Goal: Find specific page/section: Find specific page/section

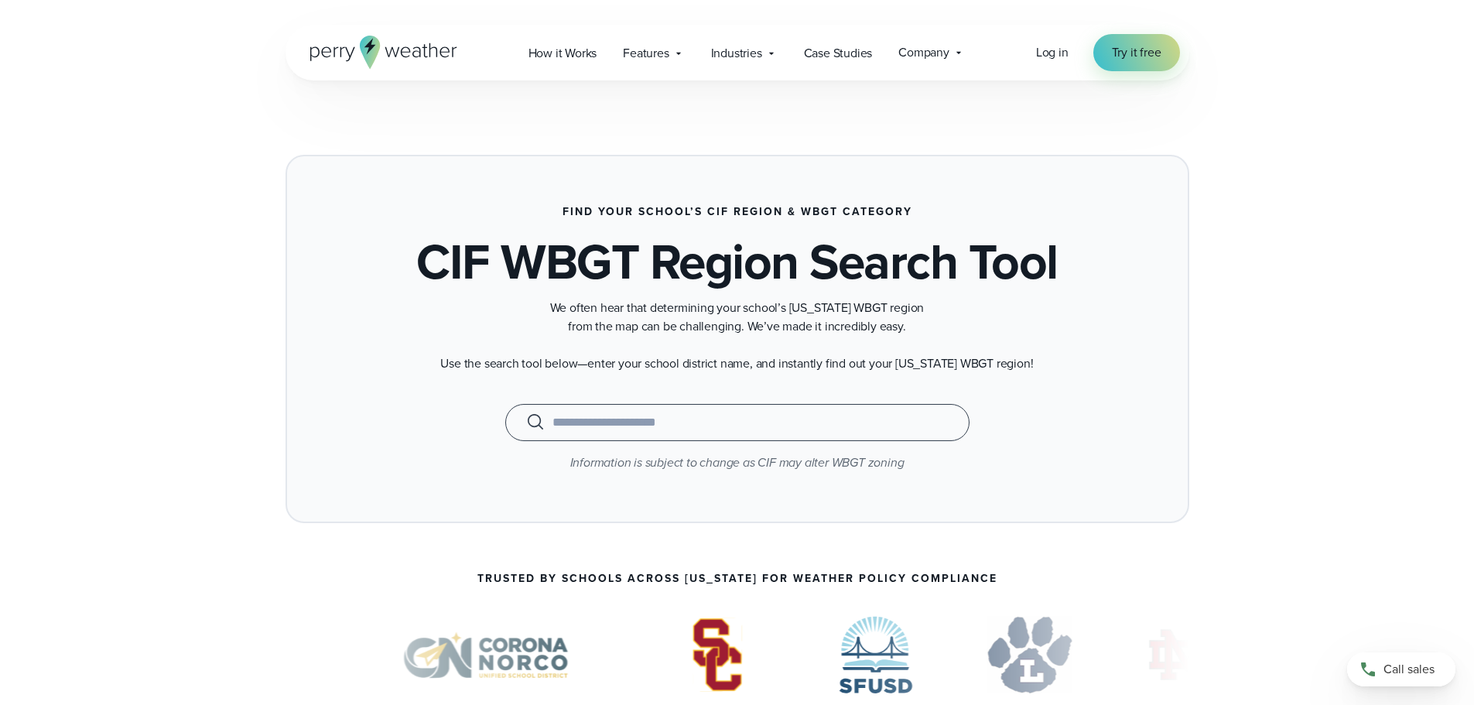
click at [574, 422] on input "text" at bounding box center [736, 422] width 425 height 19
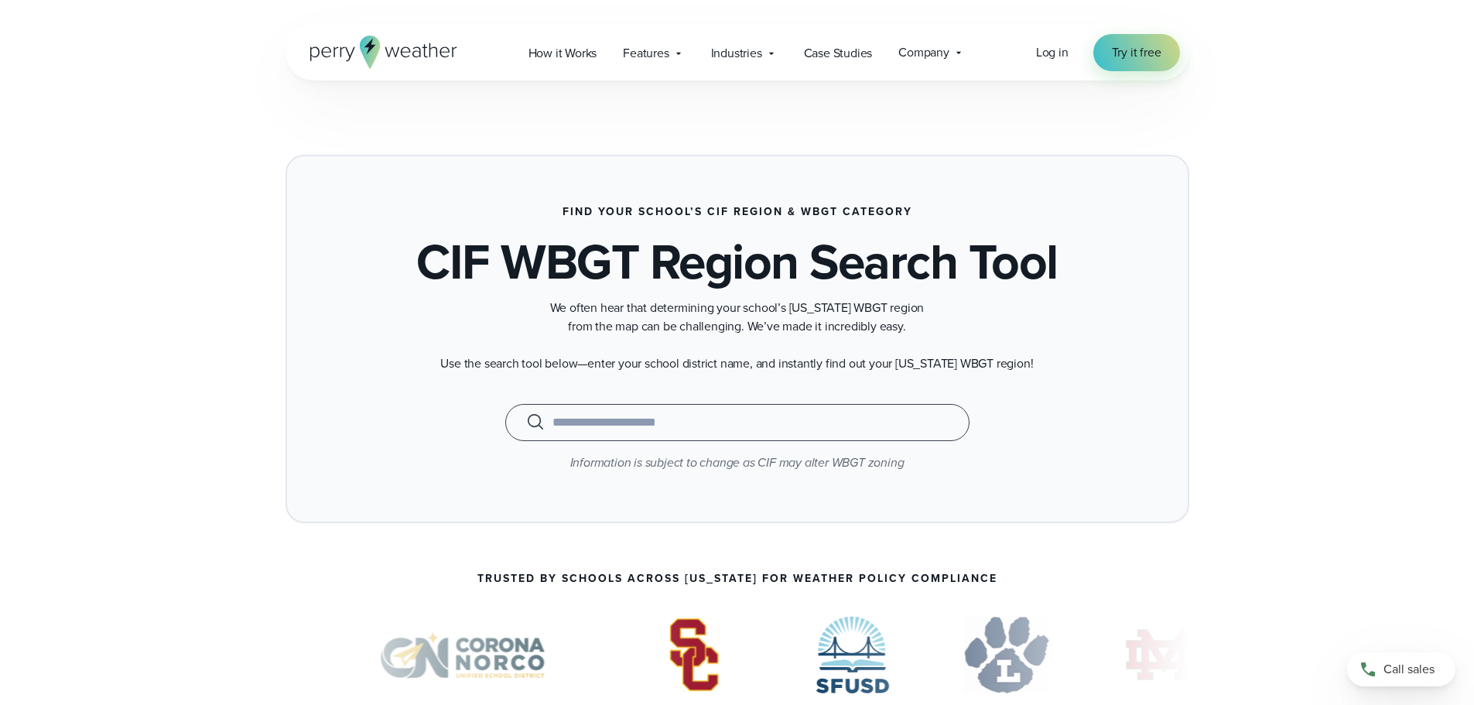
click at [577, 424] on input "text" at bounding box center [736, 422] width 425 height 19
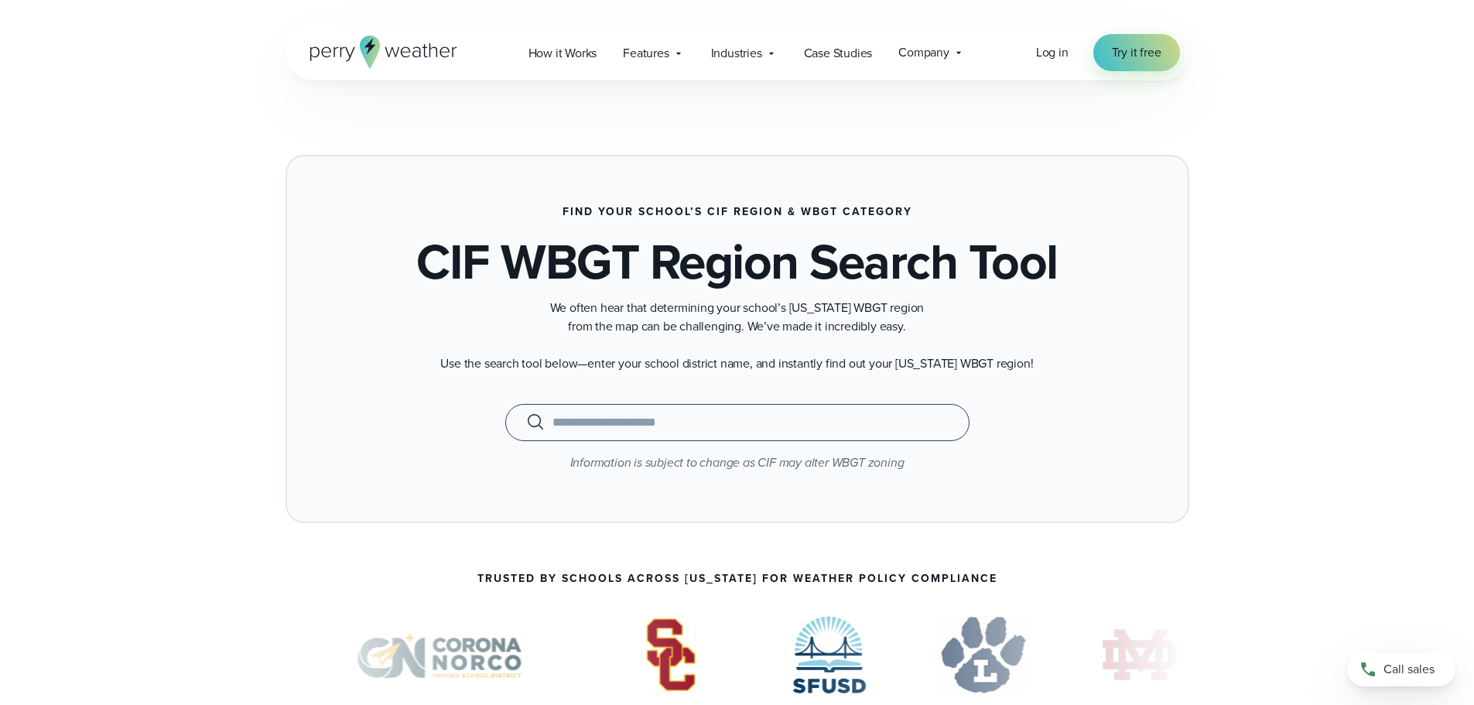
click at [578, 415] on input "text" at bounding box center [736, 422] width 425 height 19
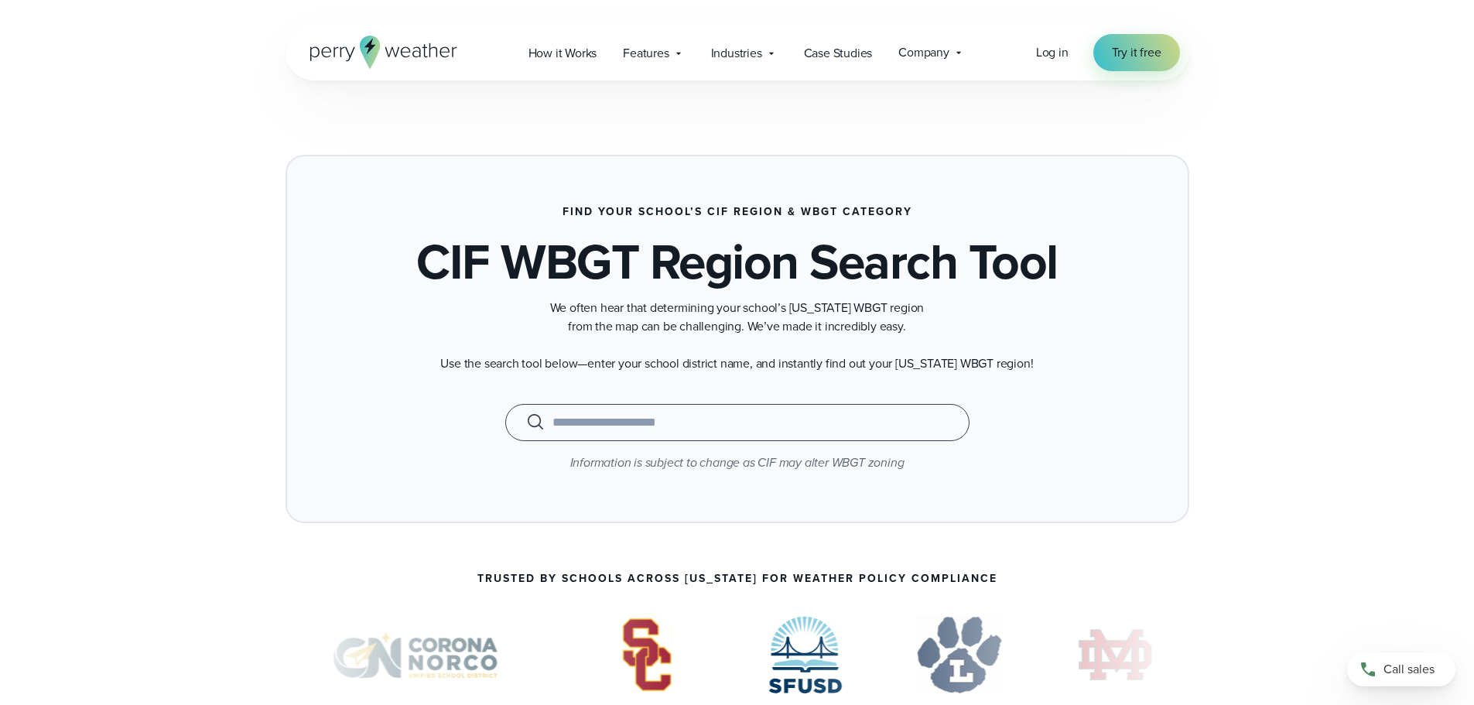
click at [578, 415] on input "text" at bounding box center [736, 422] width 425 height 19
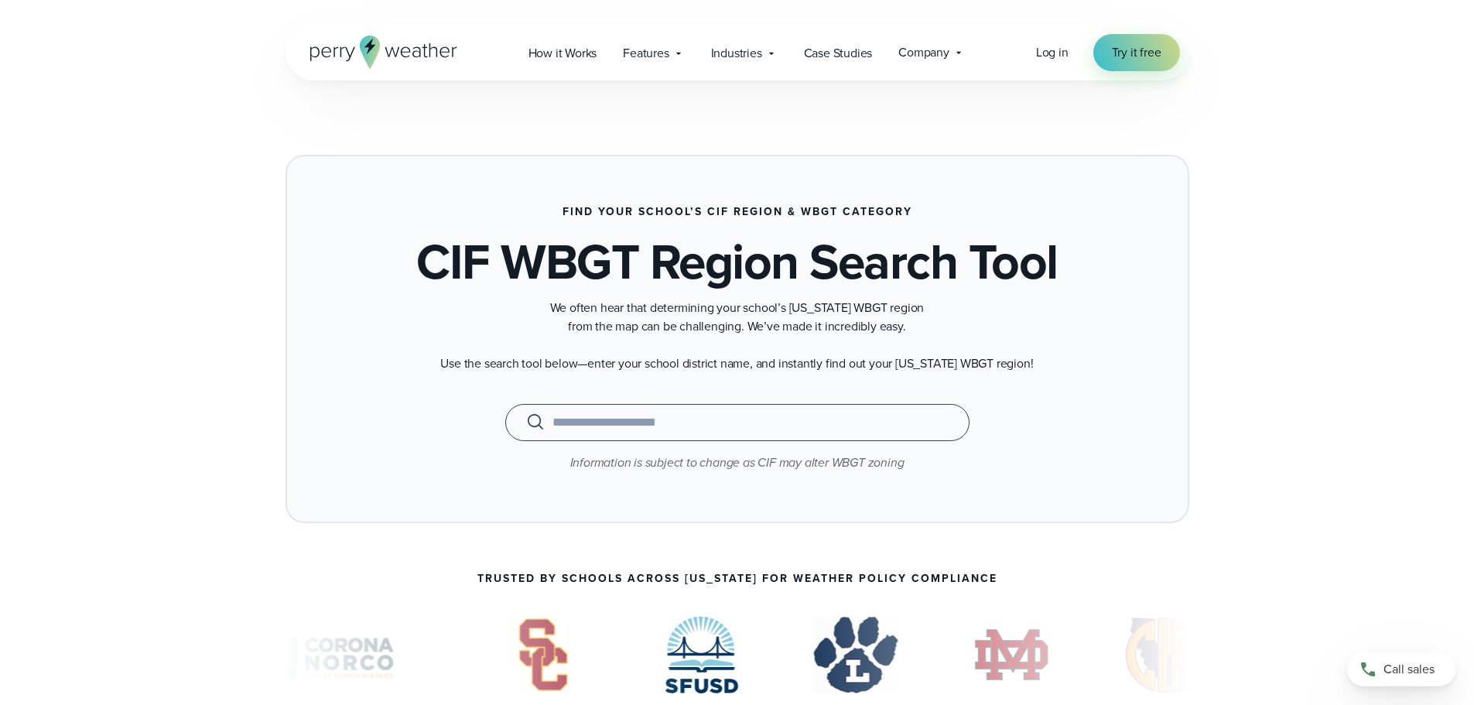
click at [578, 415] on input "text" at bounding box center [736, 422] width 425 height 19
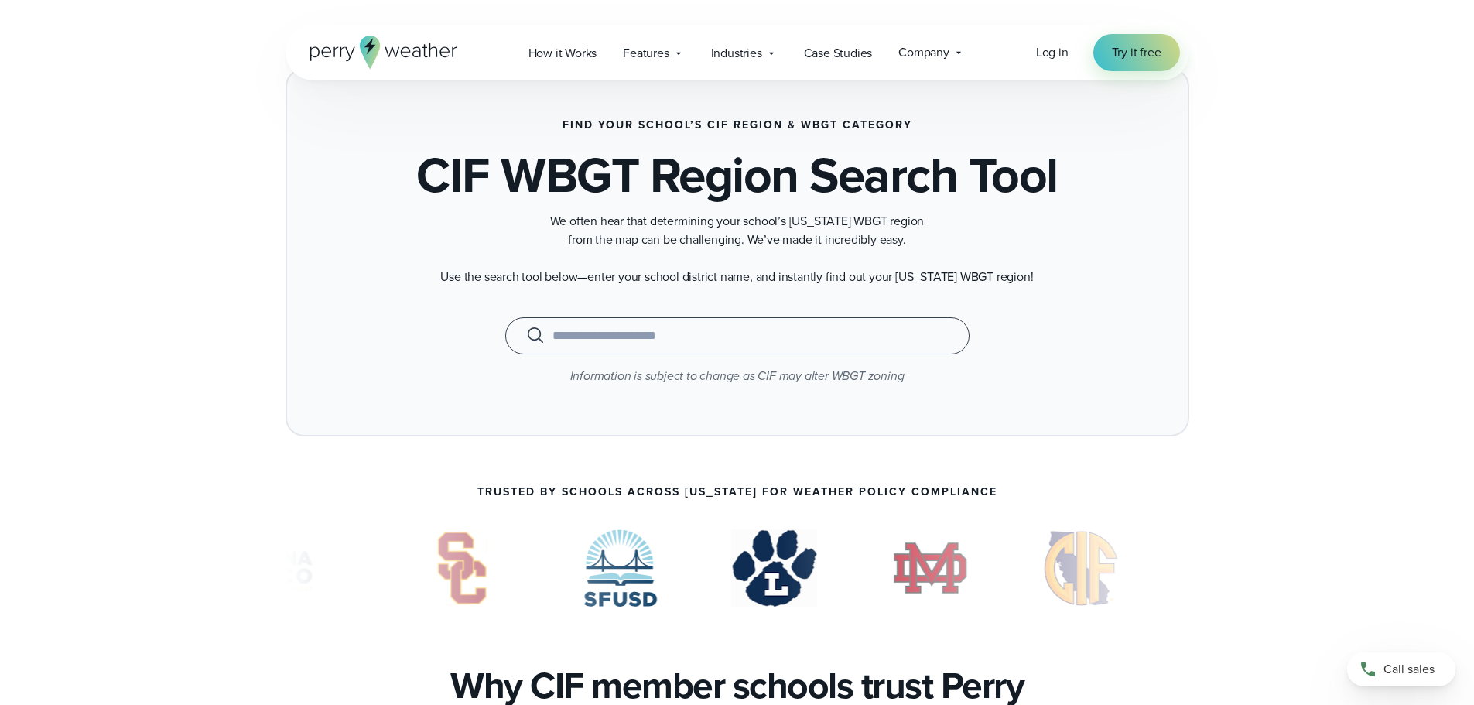
scroll to position [77, 0]
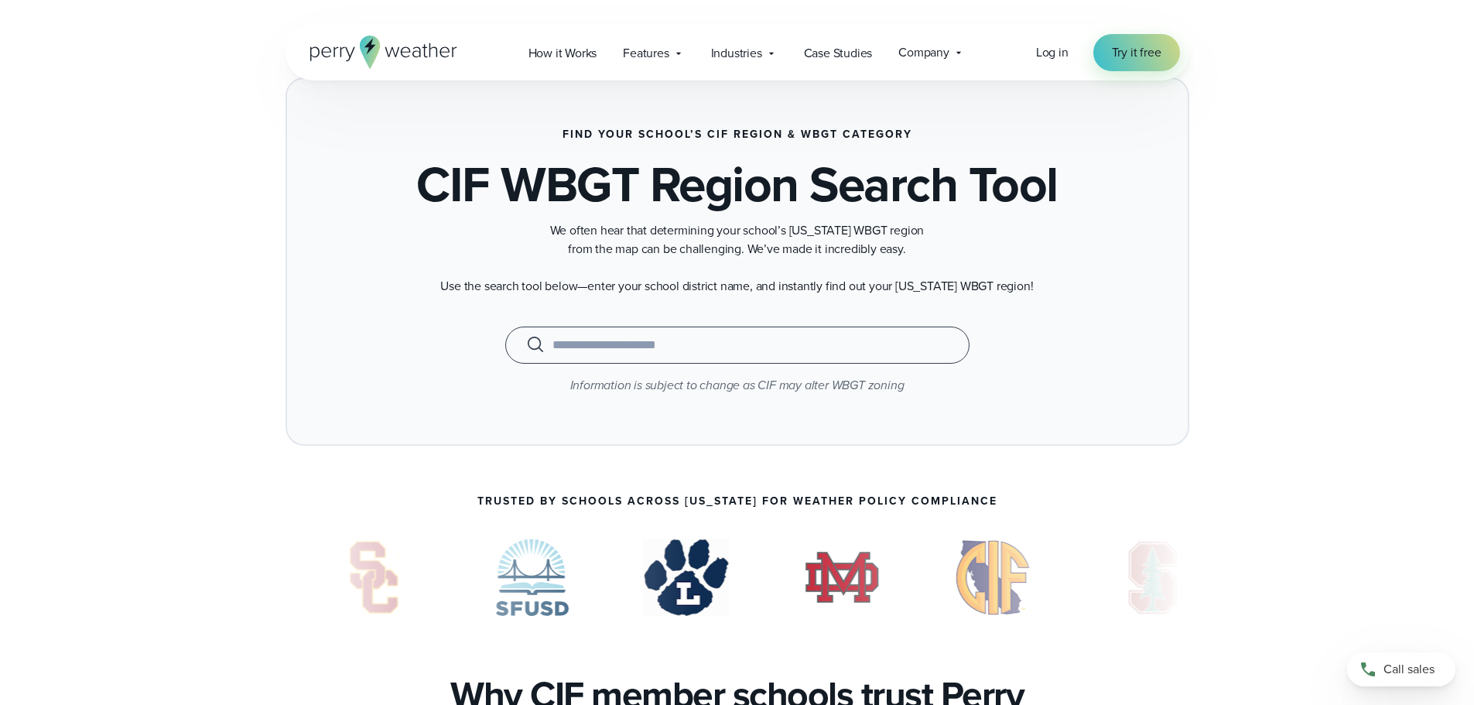
click at [588, 354] on div "When autocomplete results are available use up and down arrows to review and en…" at bounding box center [737, 344] width 464 height 37
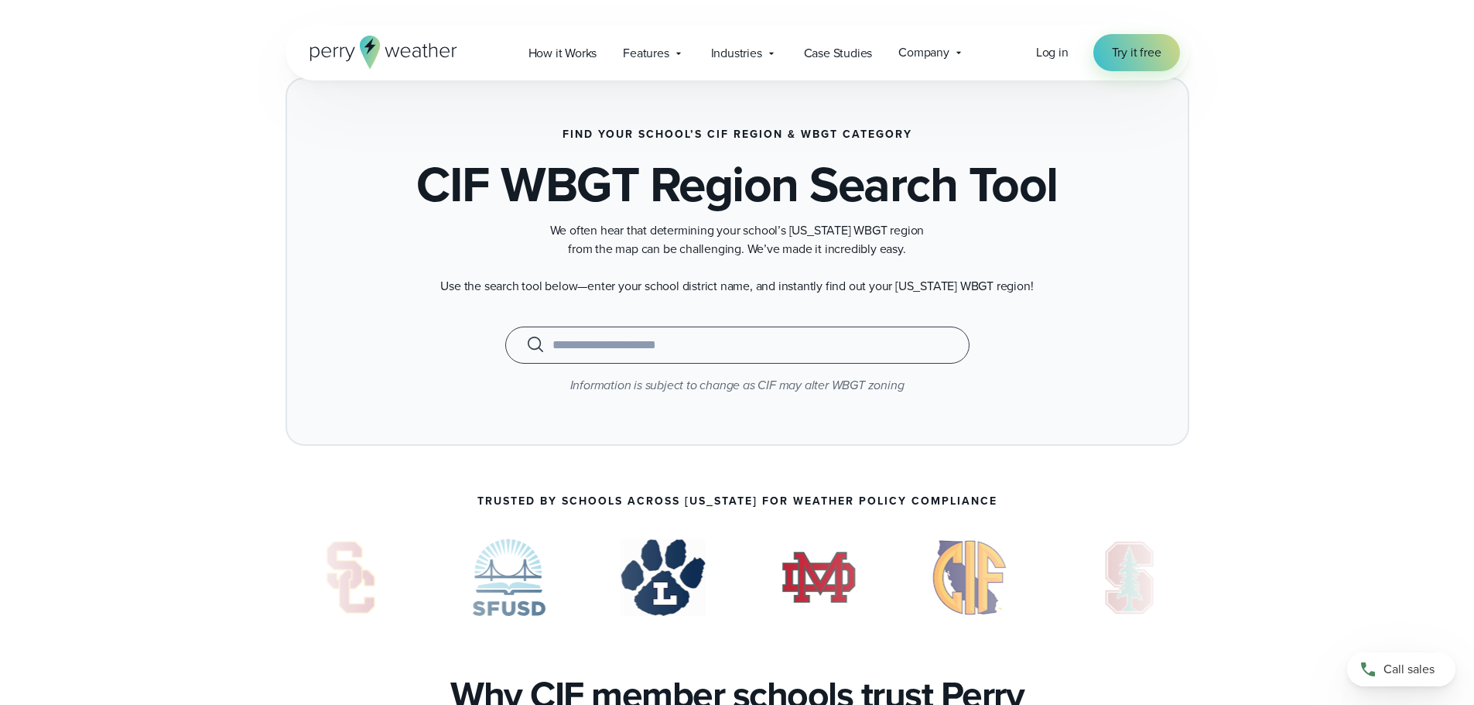
click at [587, 350] on input "text" at bounding box center [736, 345] width 425 height 19
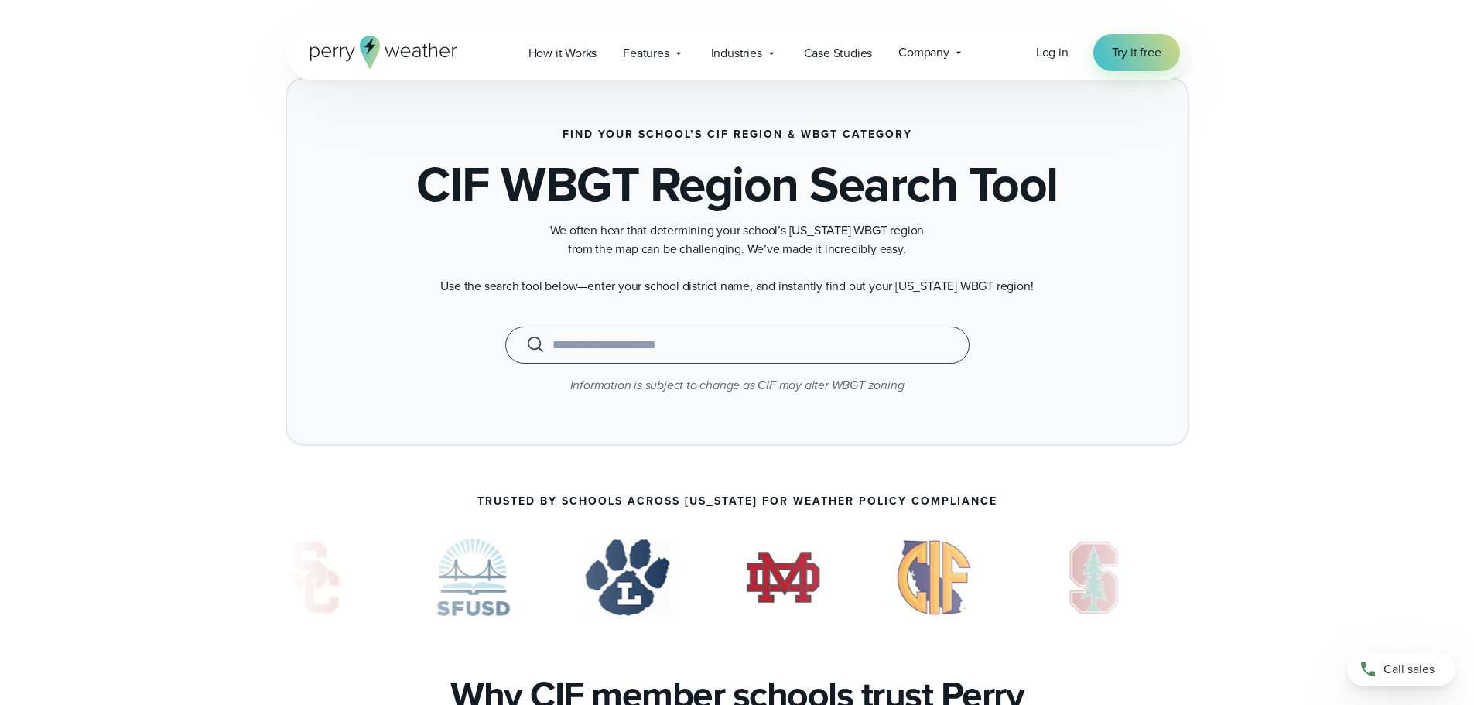
click at [587, 344] on input "text" at bounding box center [736, 345] width 425 height 19
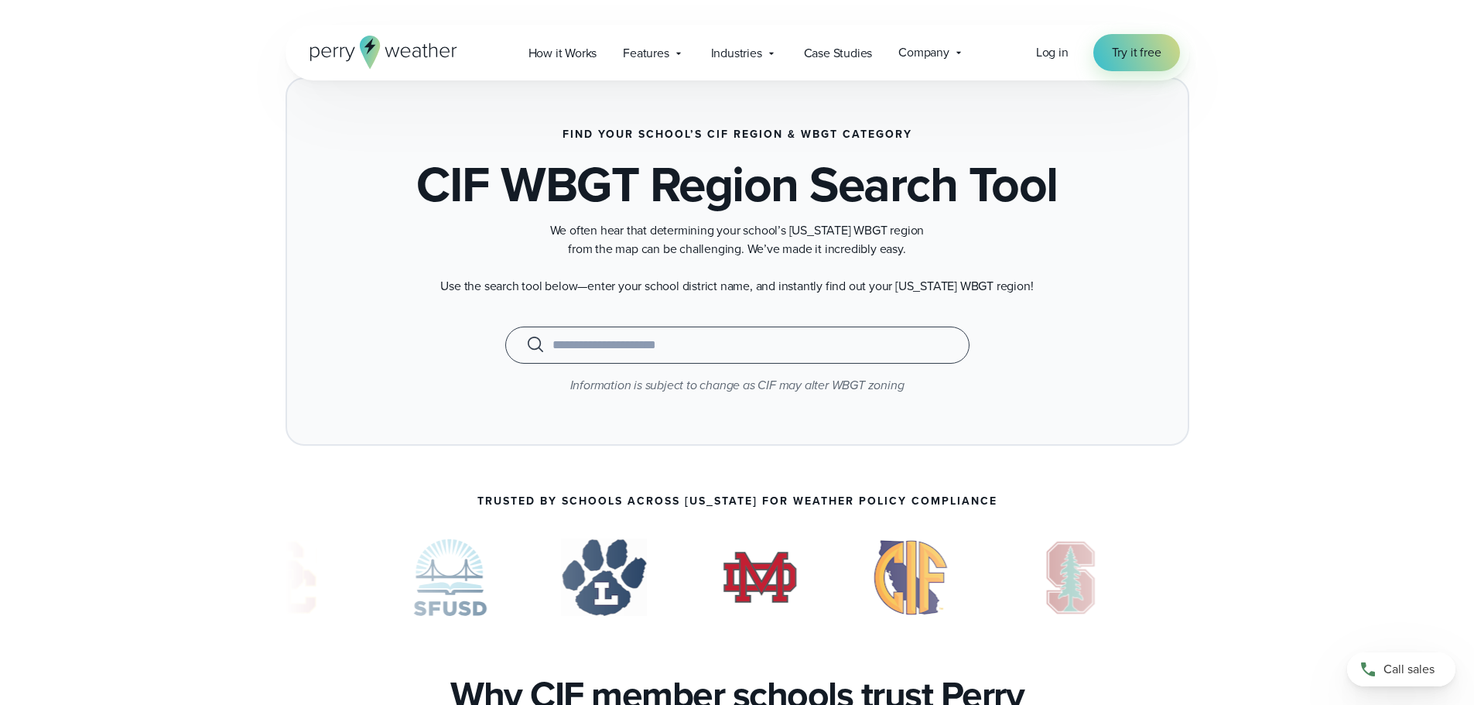
click at [587, 339] on input "text" at bounding box center [736, 345] width 425 height 19
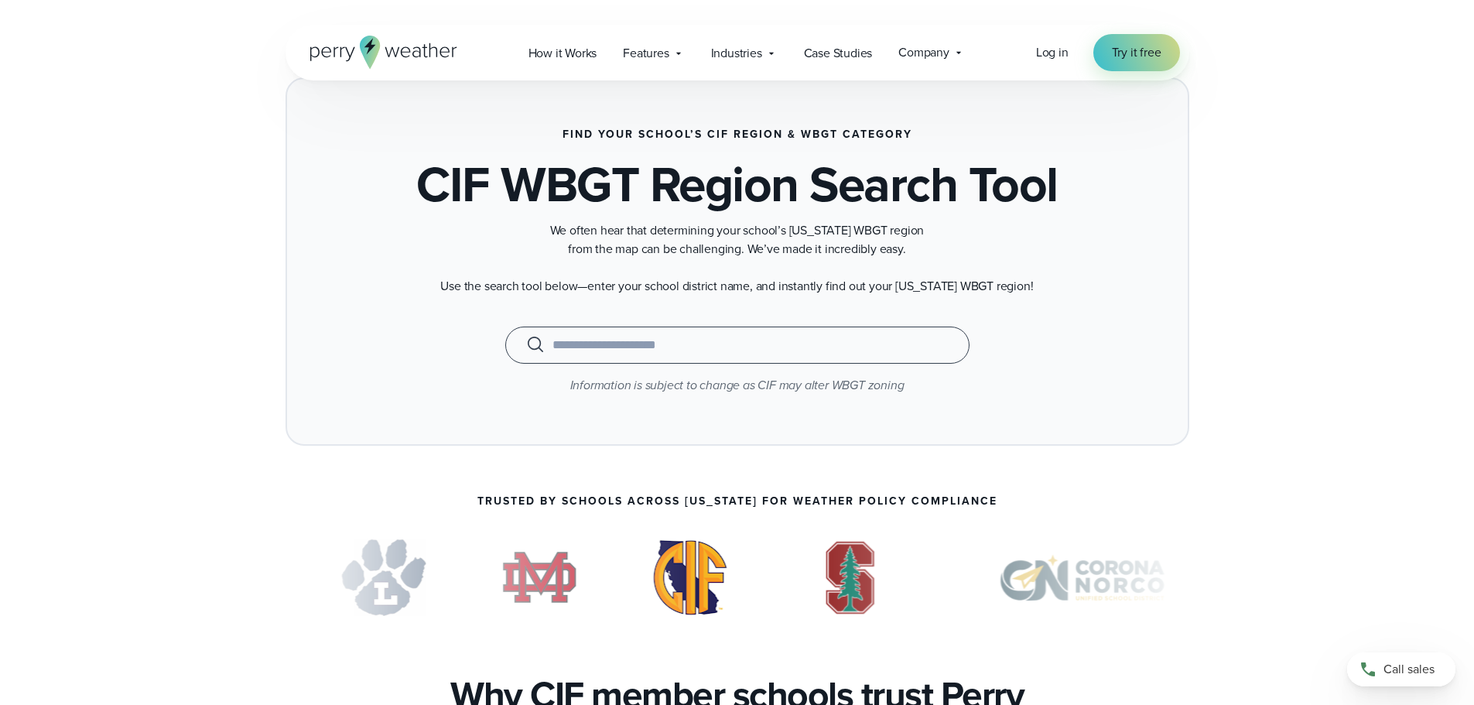
click at [587, 343] on input "text" at bounding box center [736, 345] width 425 height 19
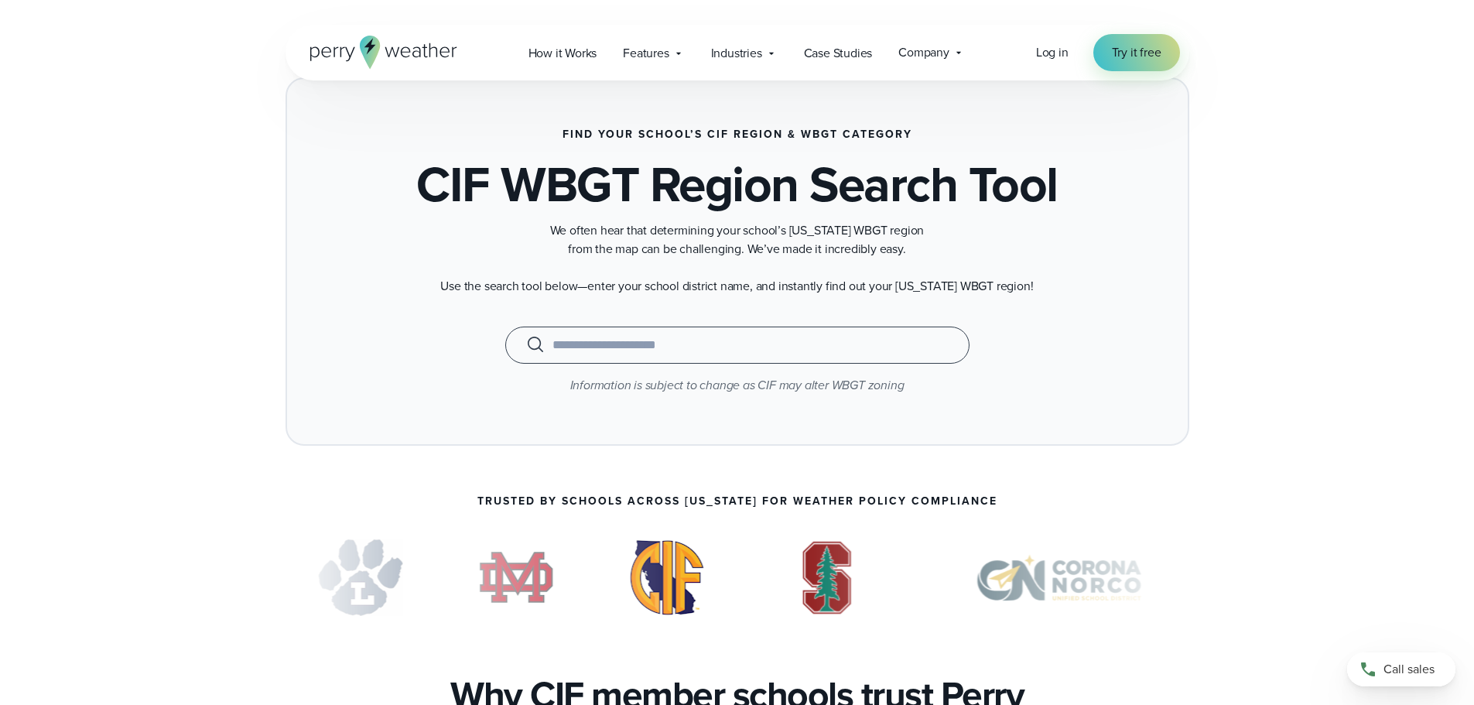
click at [587, 343] on input "text" at bounding box center [736, 345] width 425 height 19
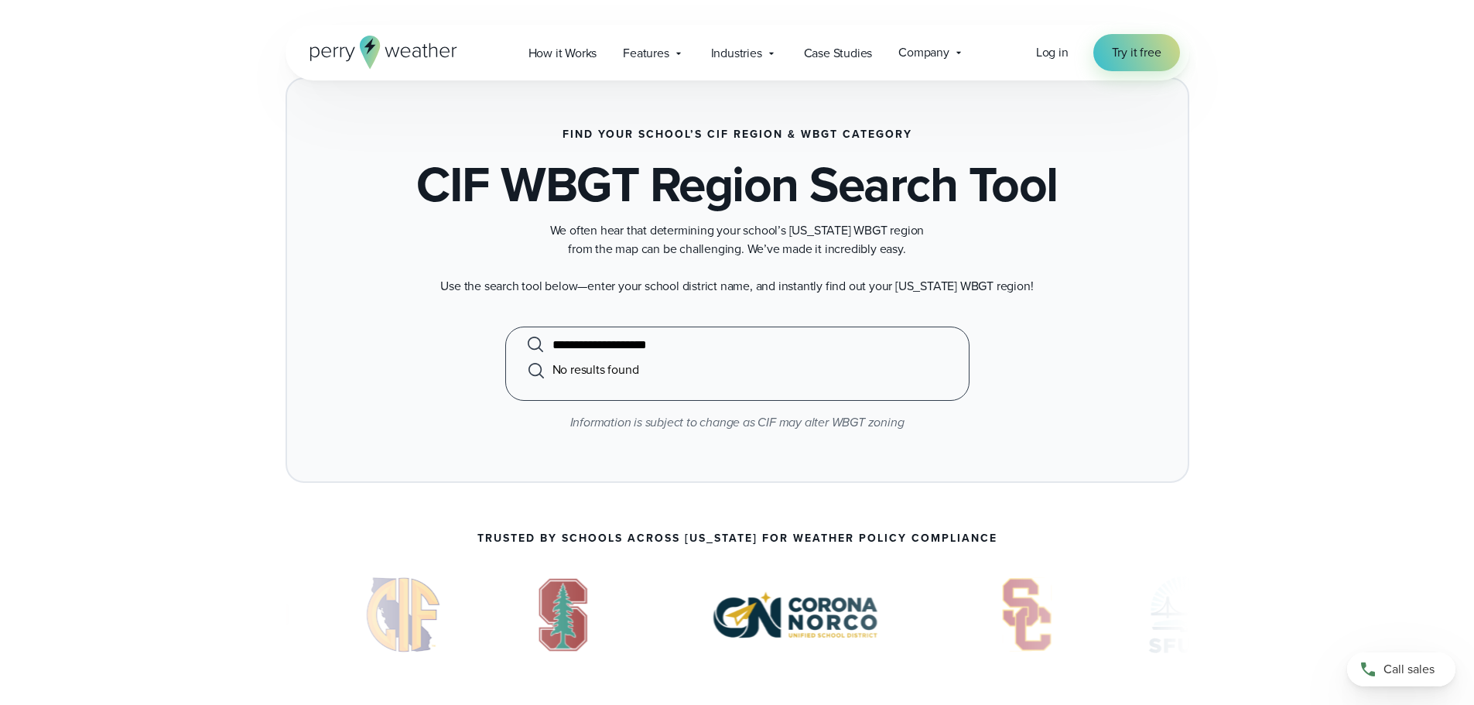
click at [654, 343] on input "**********" at bounding box center [736, 345] width 425 height 19
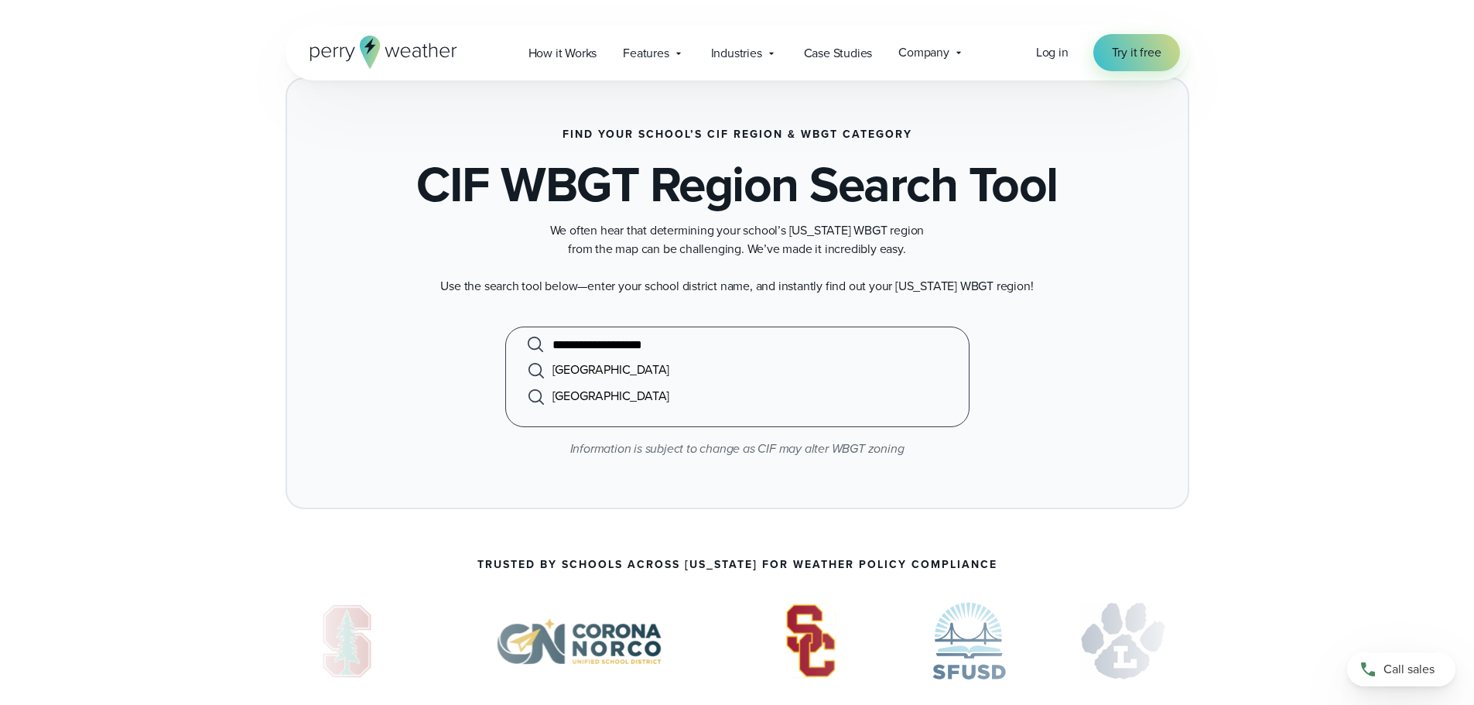
click at [648, 367] on li "[GEOGRAPHIC_DATA]" at bounding box center [736, 370] width 425 height 26
type input "**********"
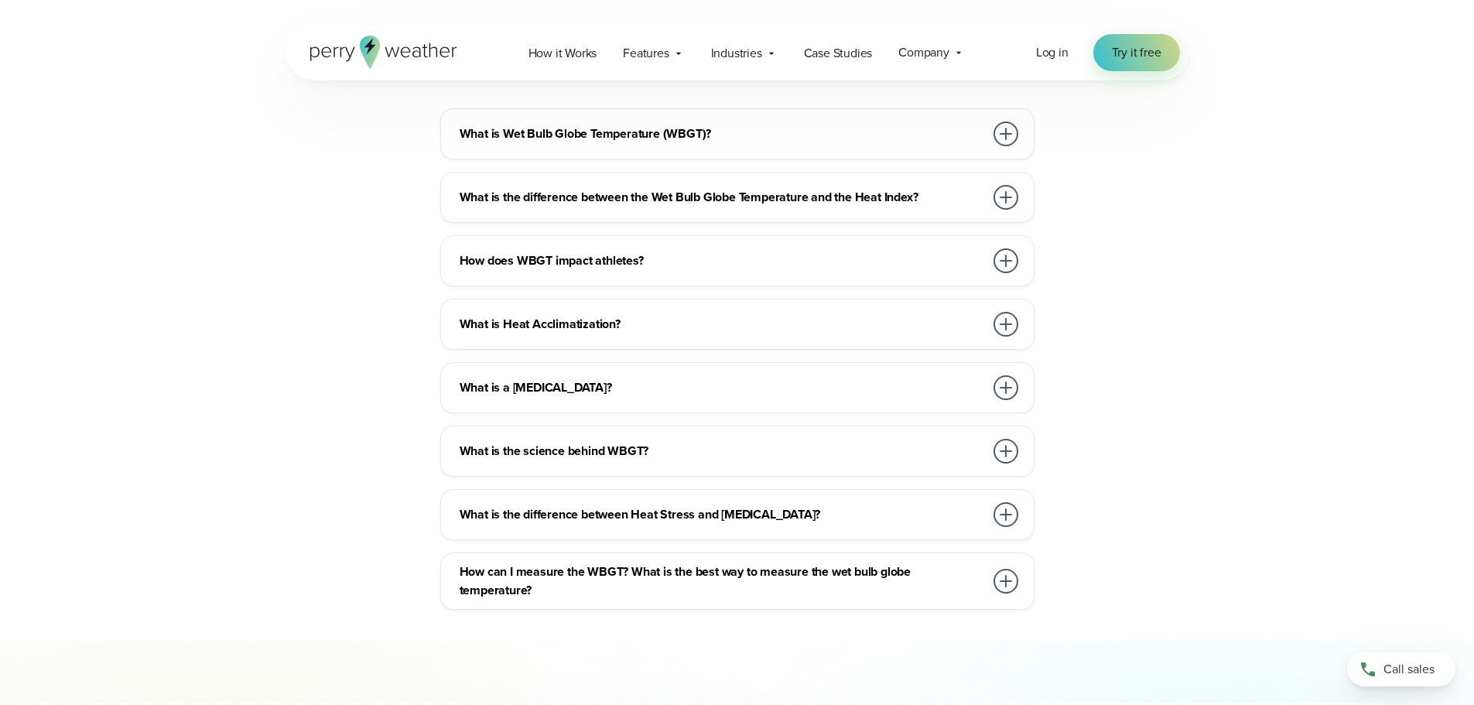
scroll to position [3635, 0]
